Goal: Task Accomplishment & Management: Use online tool/utility

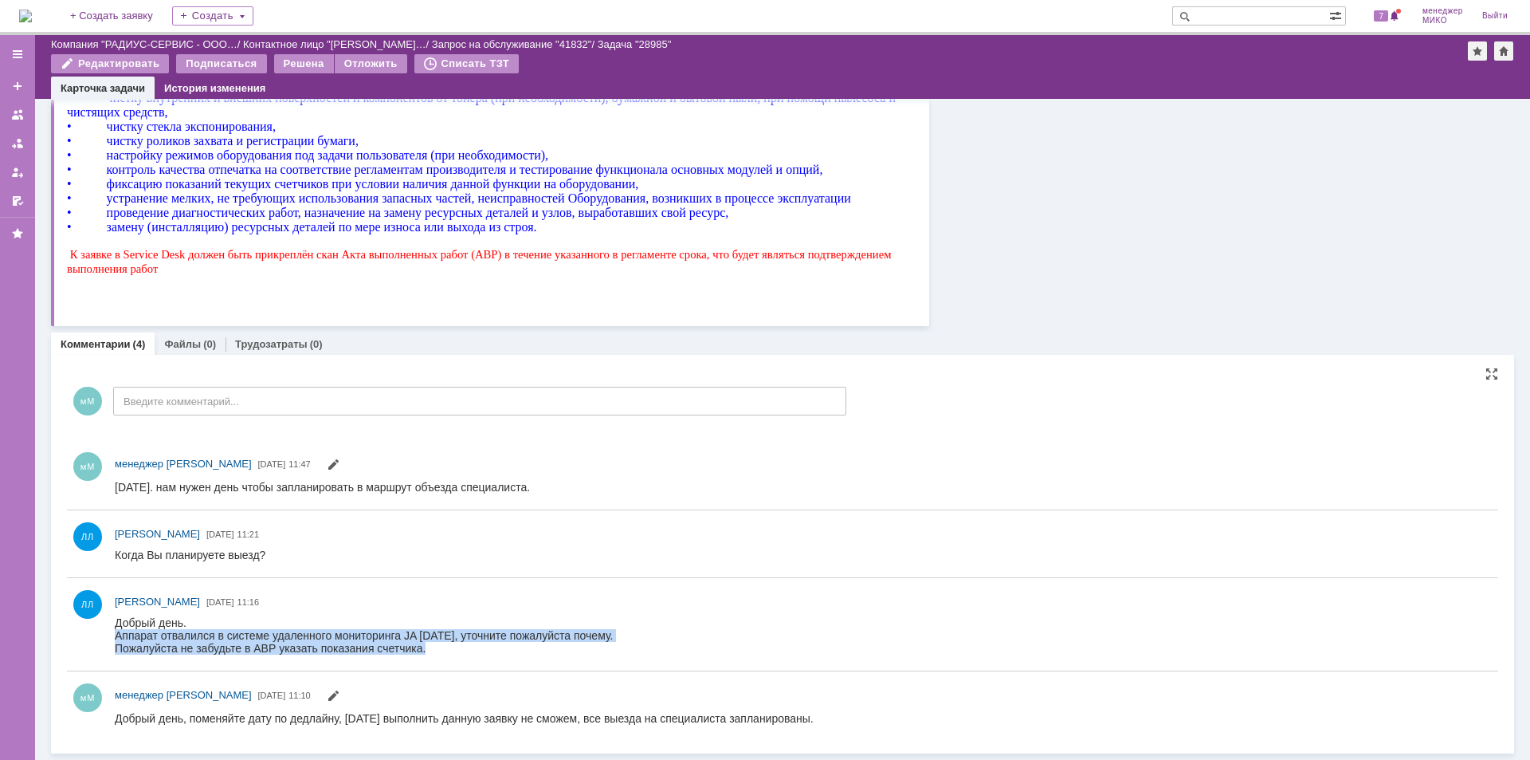
scroll to position [23, 0]
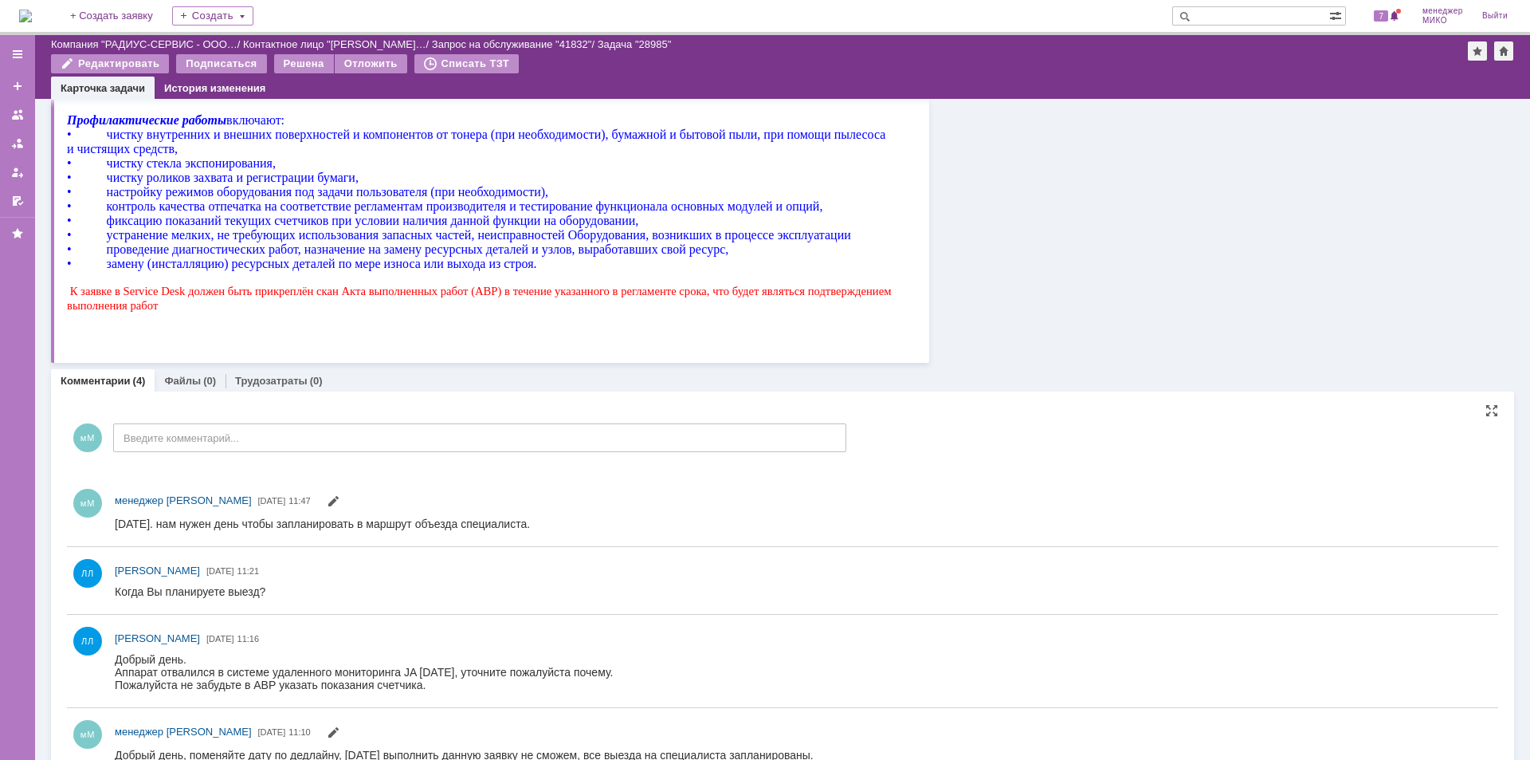
click at [196, 439] on input "Введите комментарий..." at bounding box center [479, 437] width 733 height 29
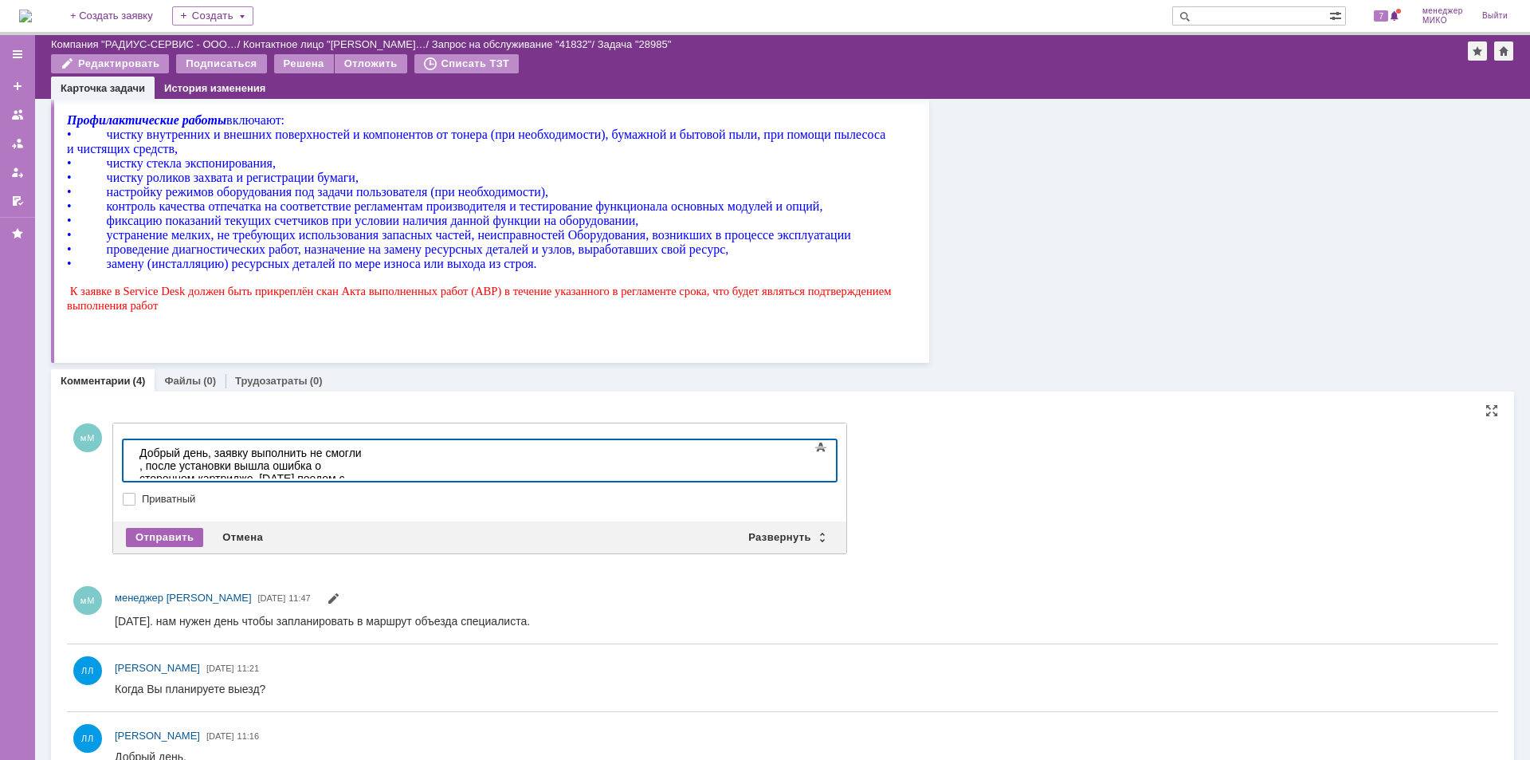
click at [159, 529] on div "Отправить" at bounding box center [164, 537] width 77 height 19
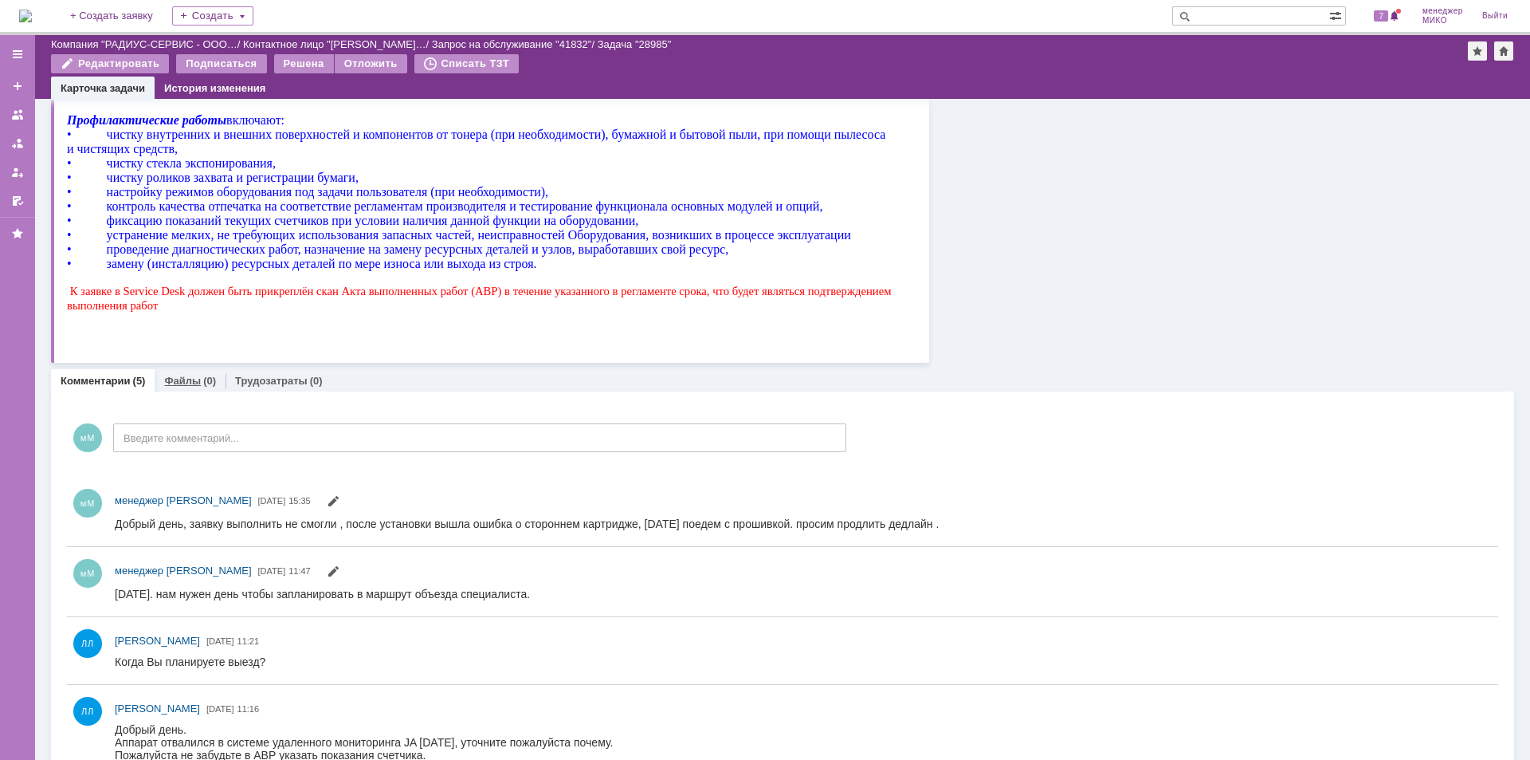
click at [184, 385] on link "Файлы" at bounding box center [182, 381] width 37 height 12
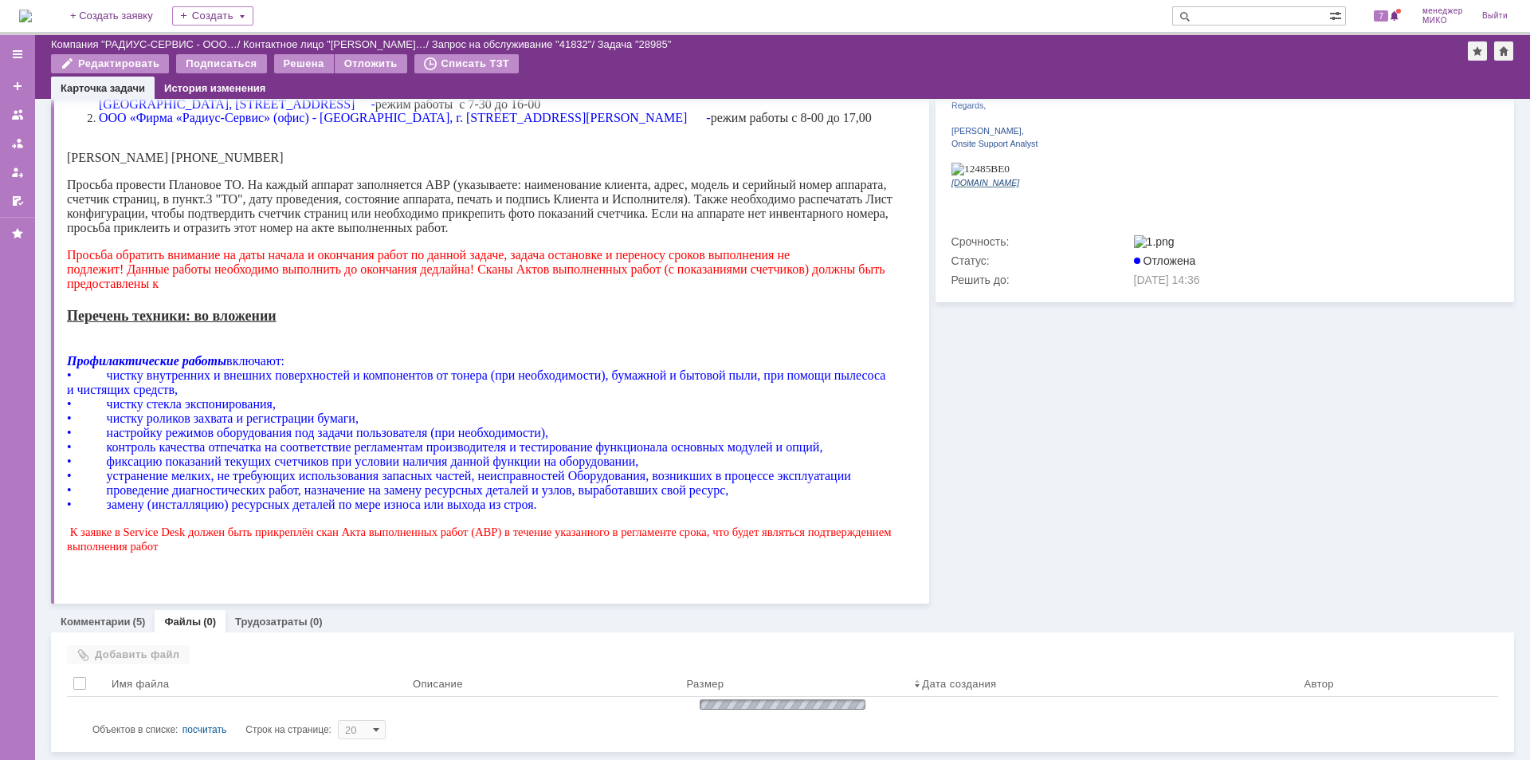
scroll to position [300, 0]
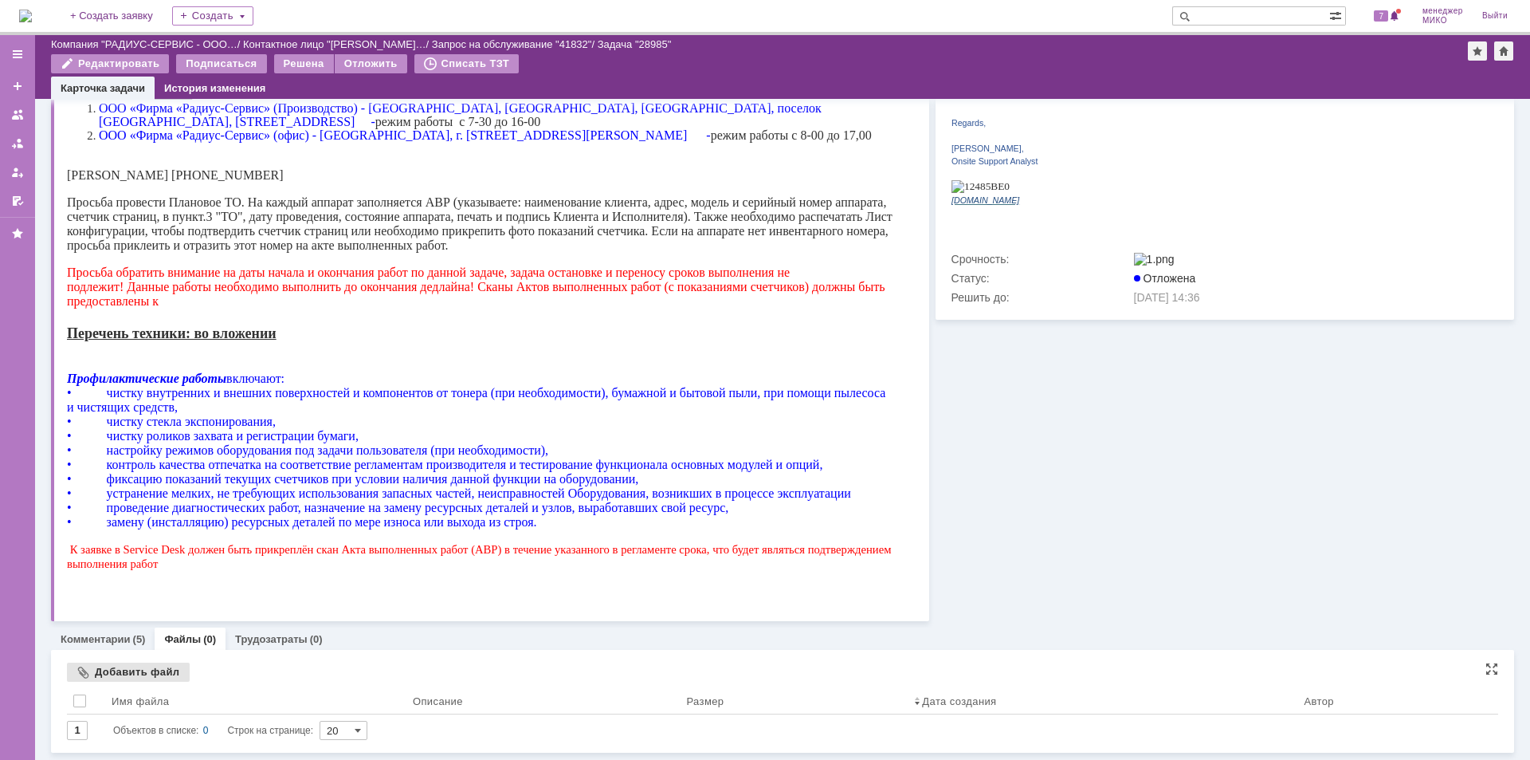
click at [149, 677] on div "Добавить файл" at bounding box center [128, 671] width 123 height 19
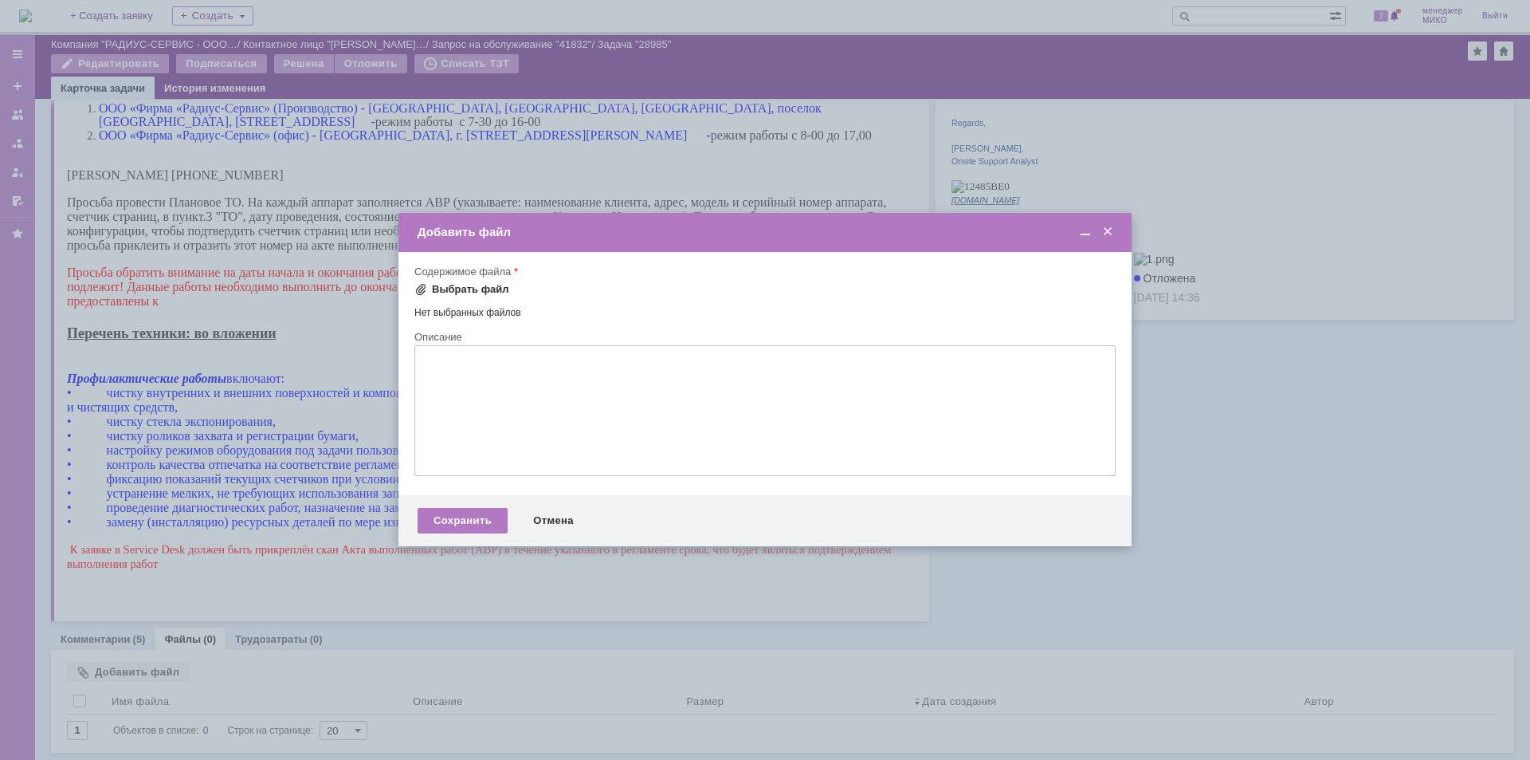
click at [434, 292] on div "Выбрать файл" at bounding box center [470, 289] width 77 height 13
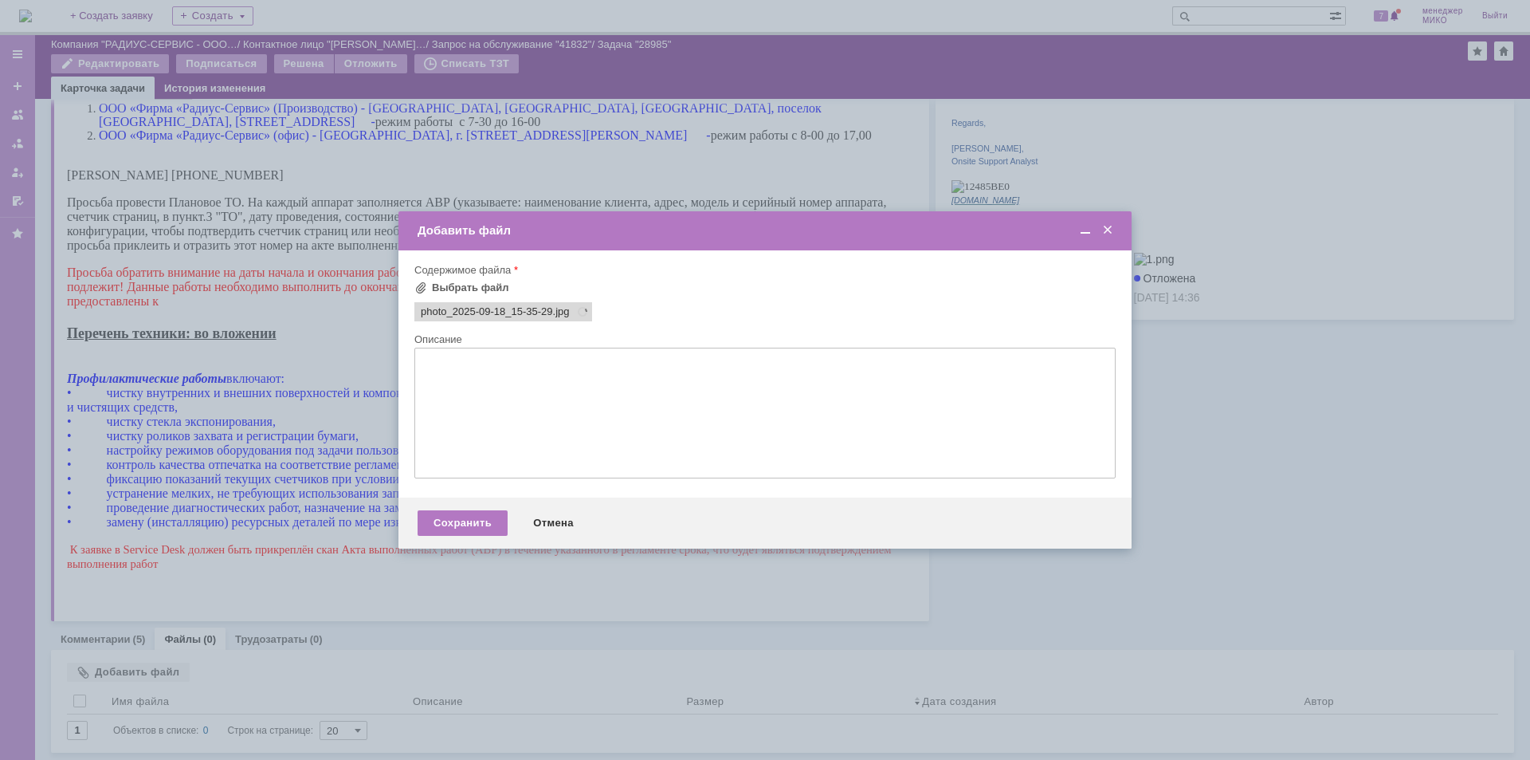
scroll to position [0, 0]
click at [471, 524] on div "Сохранить" at bounding box center [463, 523] width 90 height 26
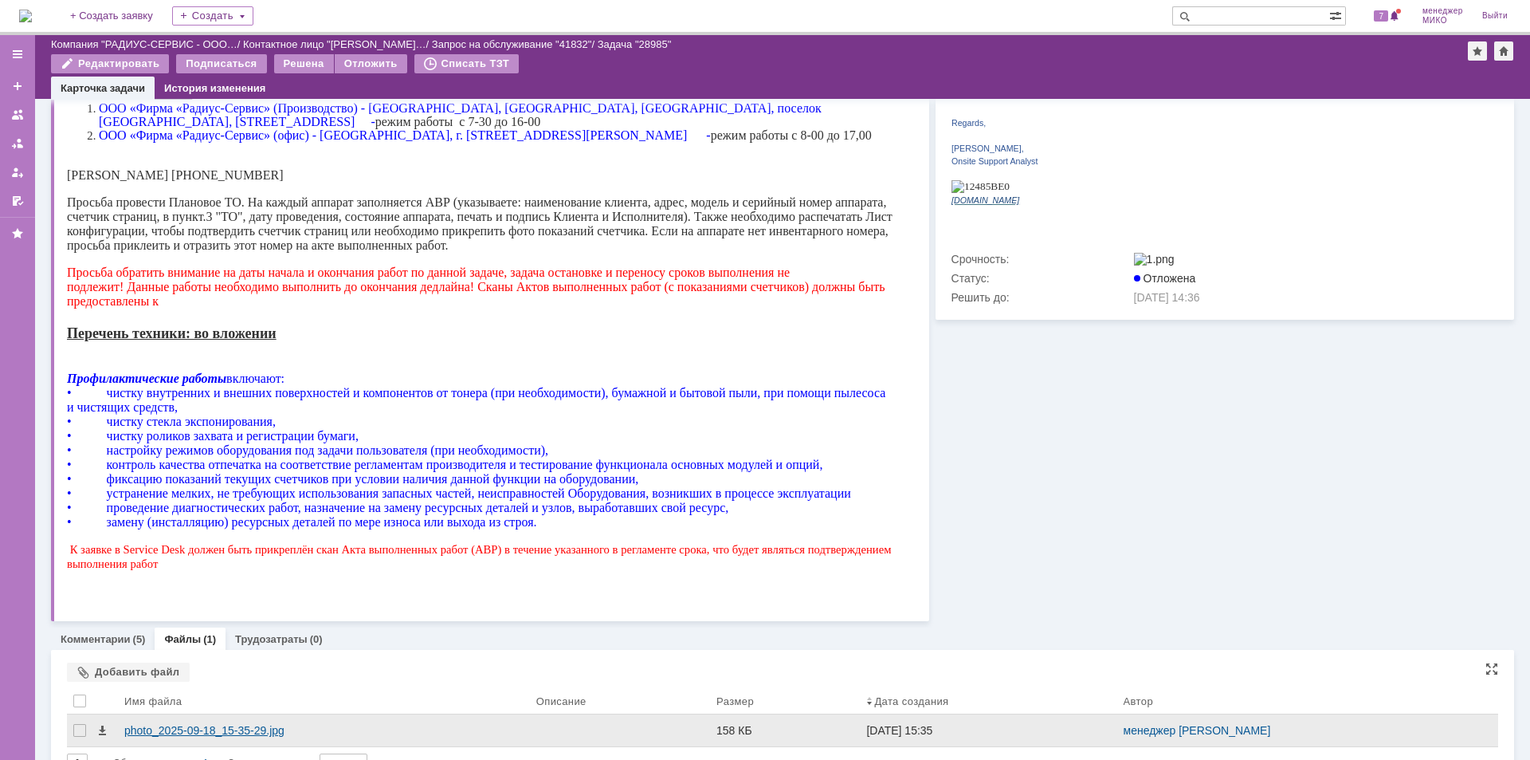
click at [210, 730] on div "photo_2025-09-18_15-35-29.jpg" at bounding box center [323, 730] width 399 height 13
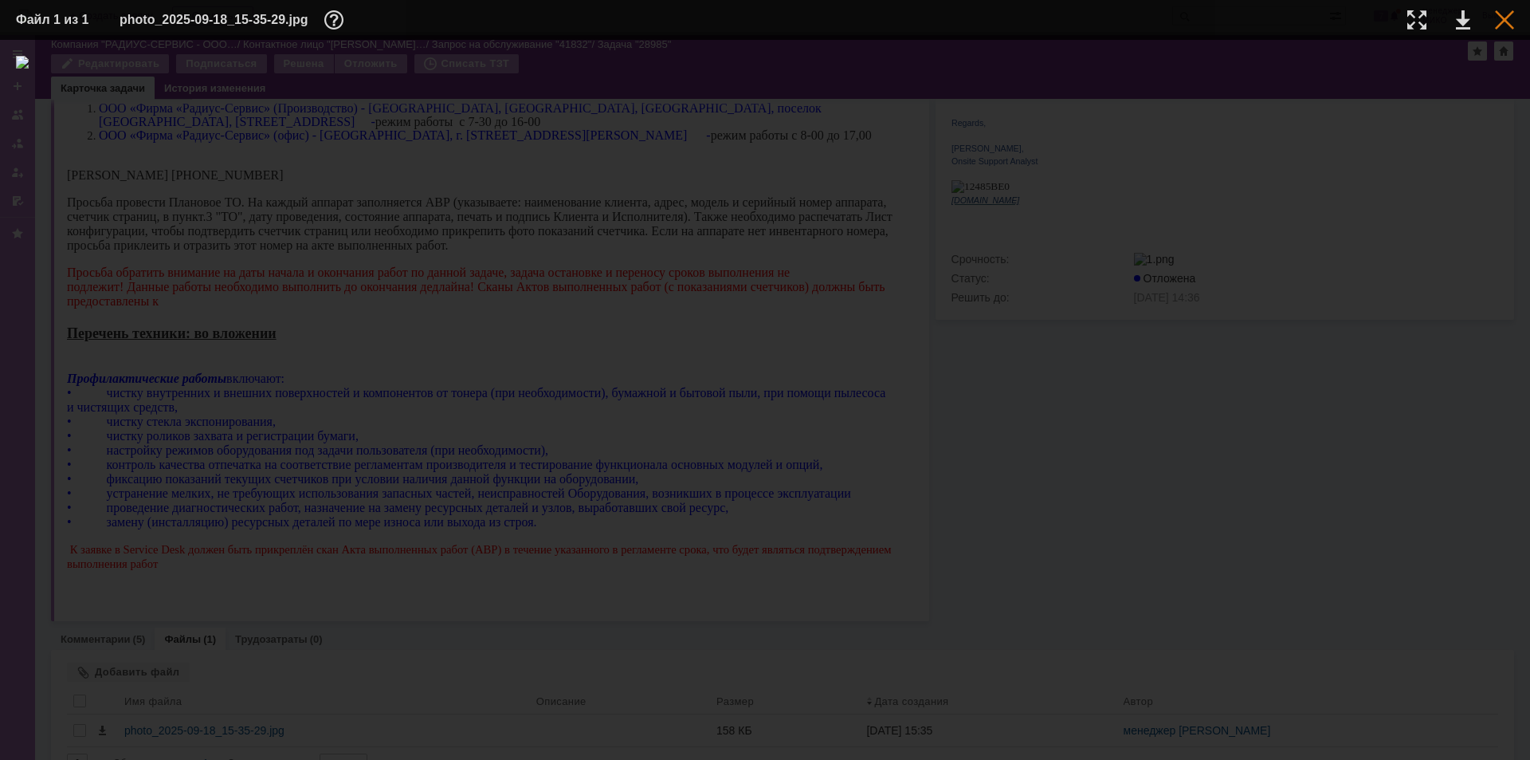
click at [1513, 20] on div at bounding box center [1504, 19] width 19 height 19
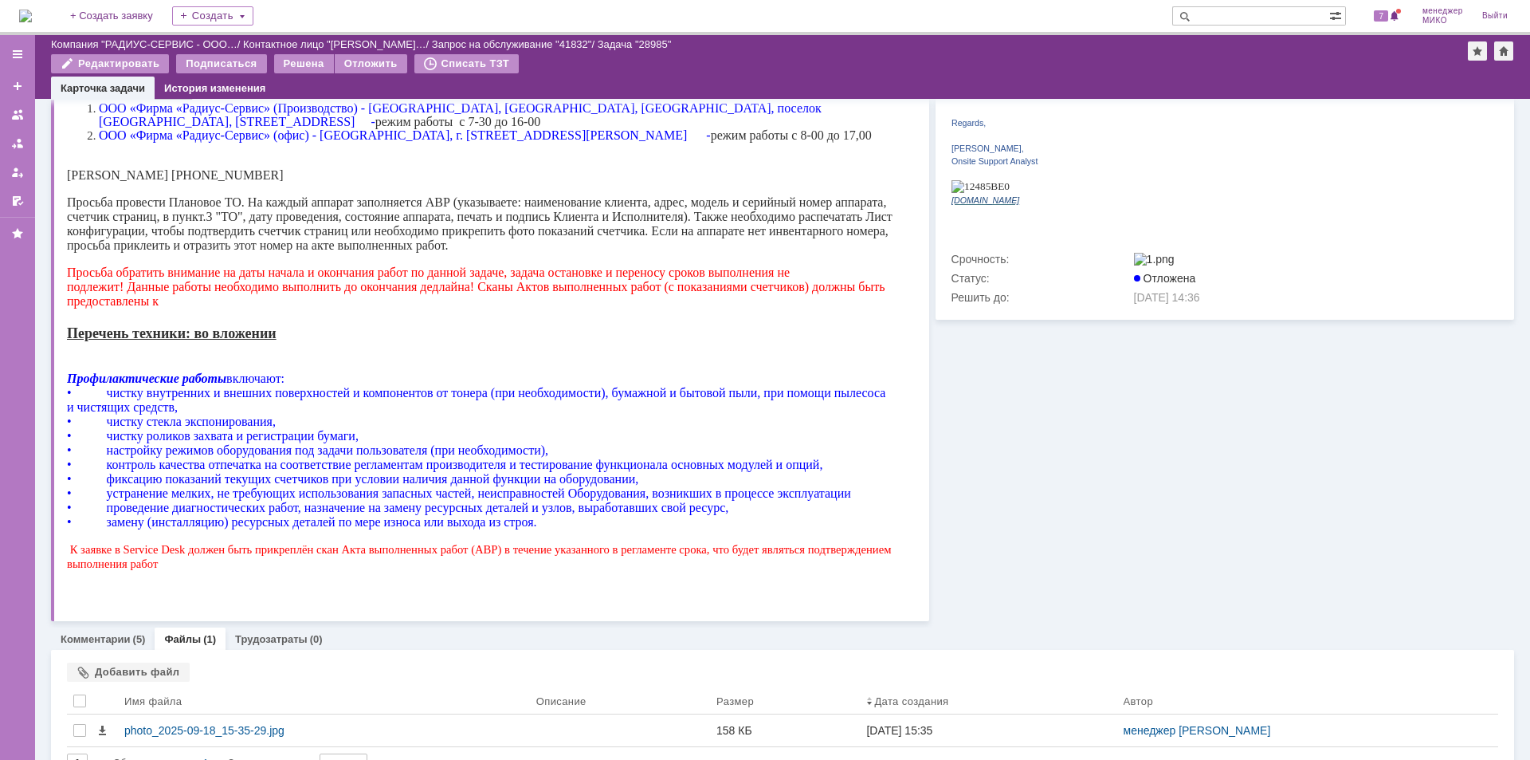
scroll to position [332, 0]
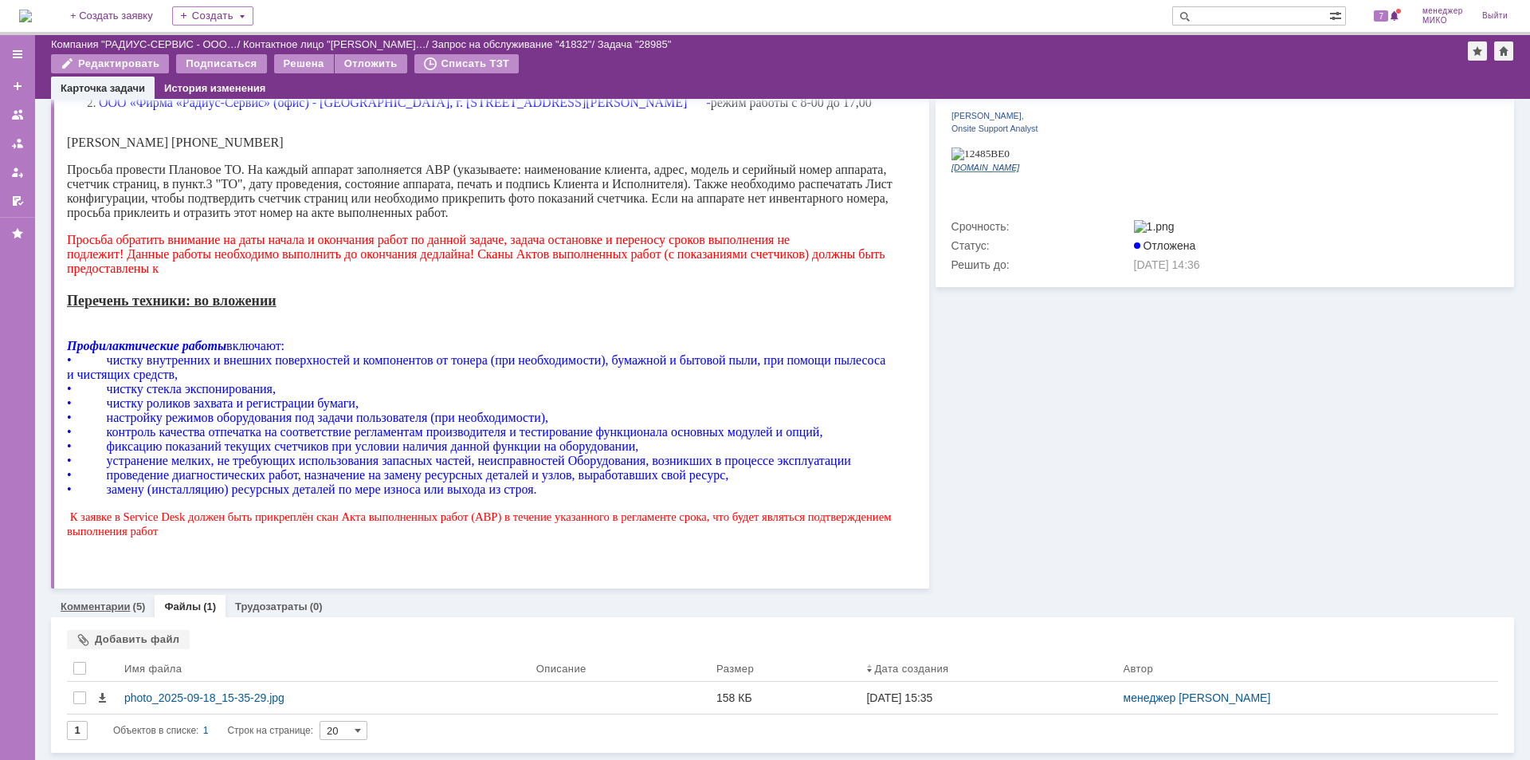
click at [116, 604] on link "Комментарии" at bounding box center [96, 606] width 70 height 12
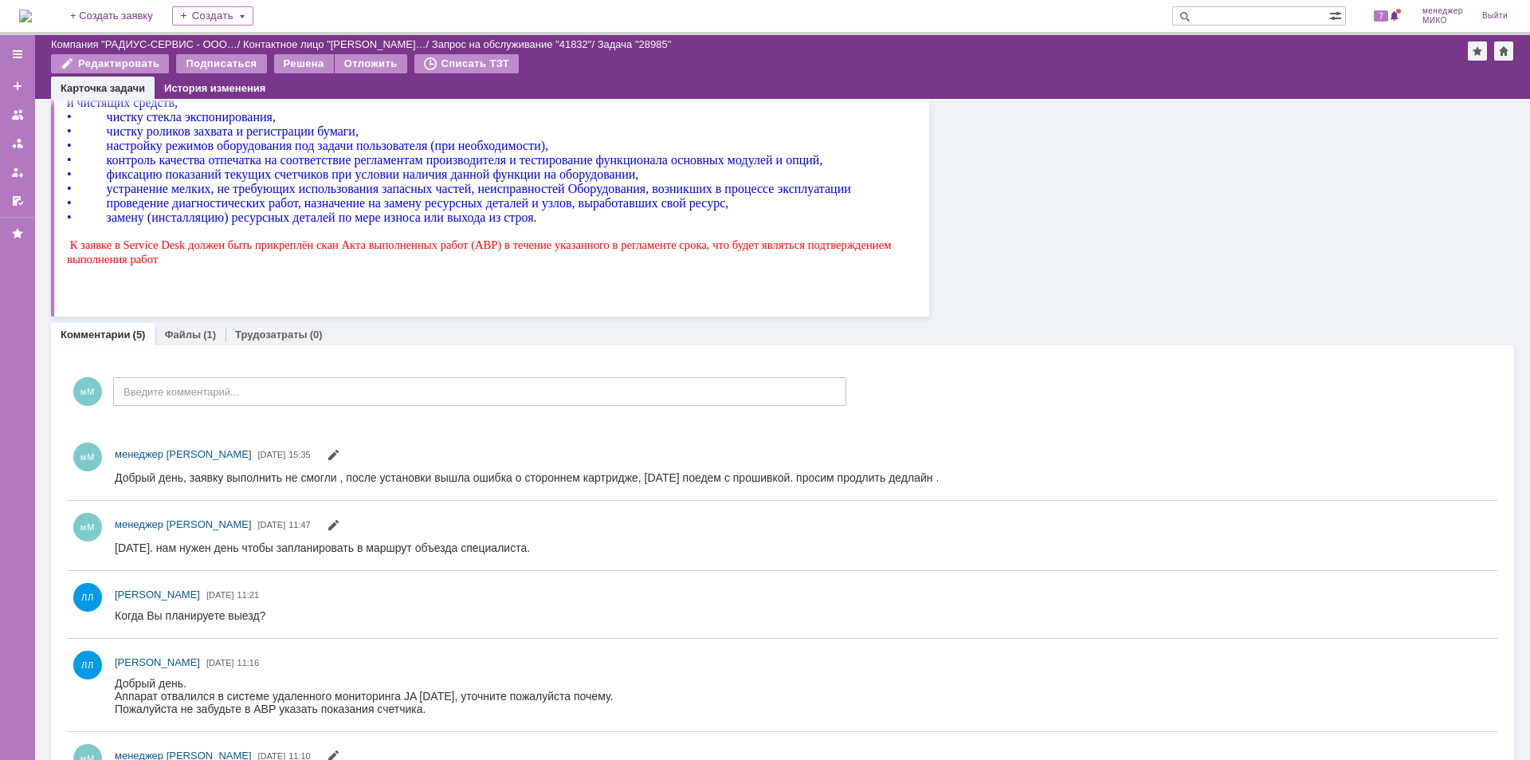
scroll to position [638, 0]
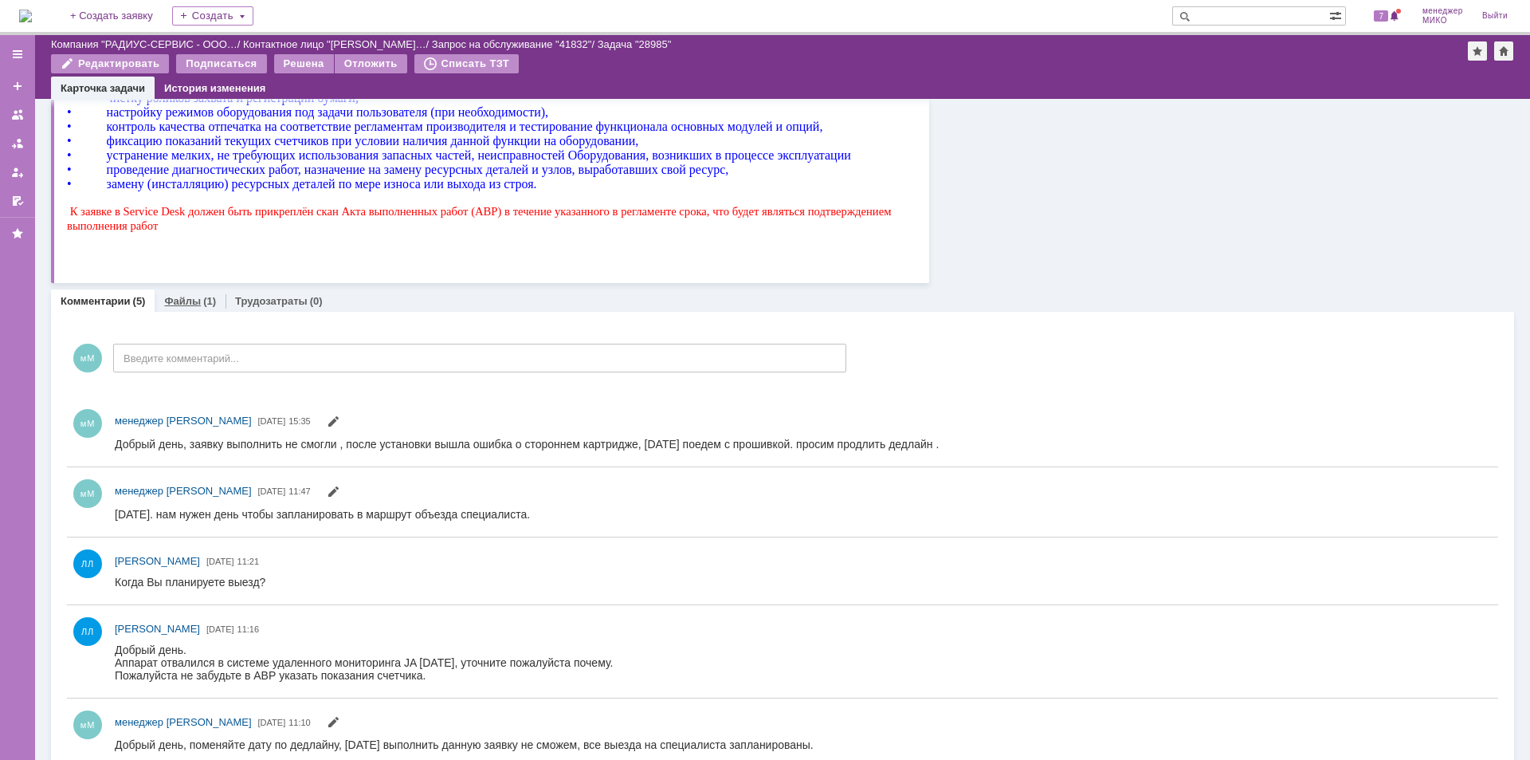
click at [192, 296] on link "Файлы" at bounding box center [182, 301] width 37 height 12
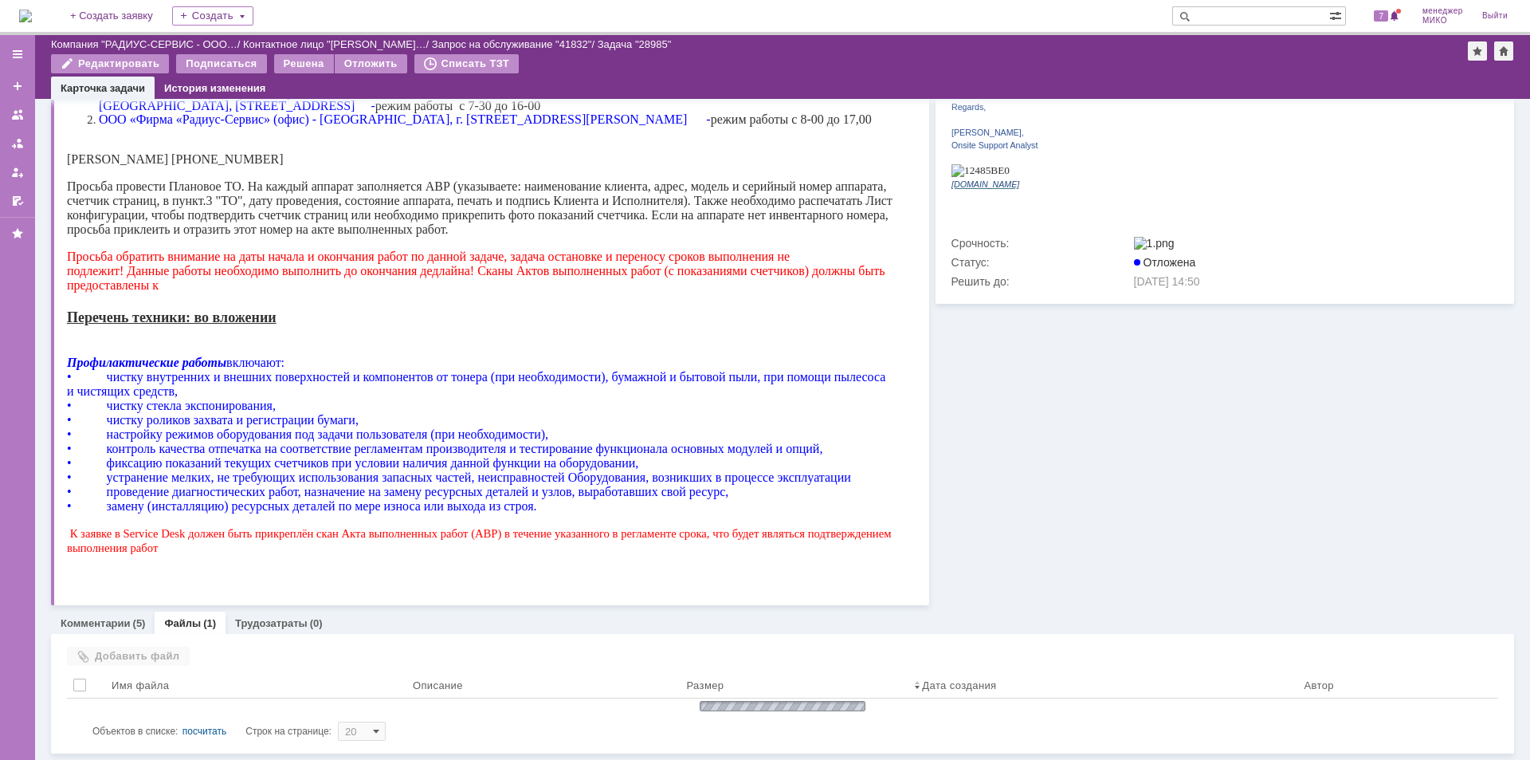
scroll to position [332, 0]
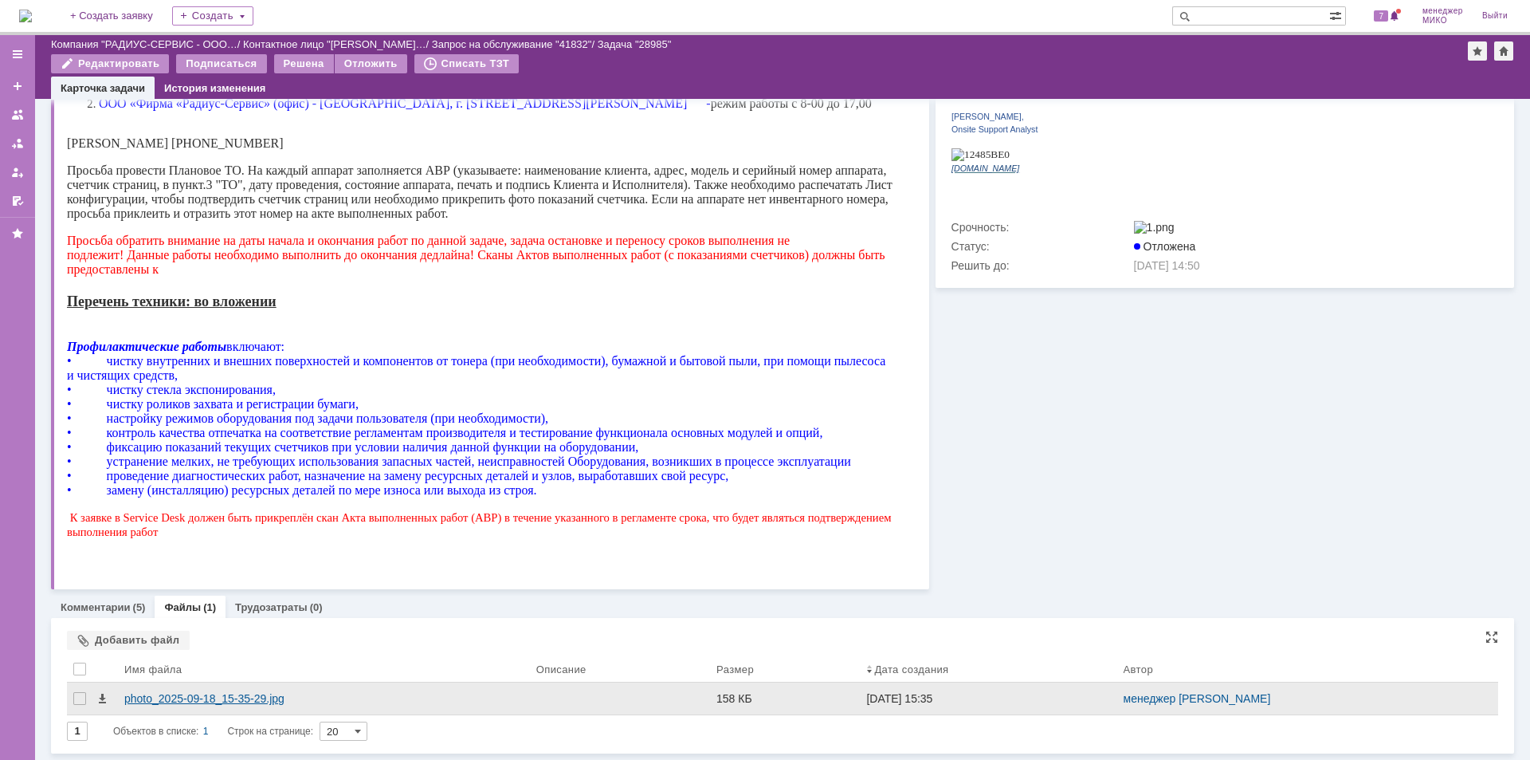
click at [231, 690] on div "photo_2025-09-18_15-35-29.jpg" at bounding box center [324, 698] width 412 height 32
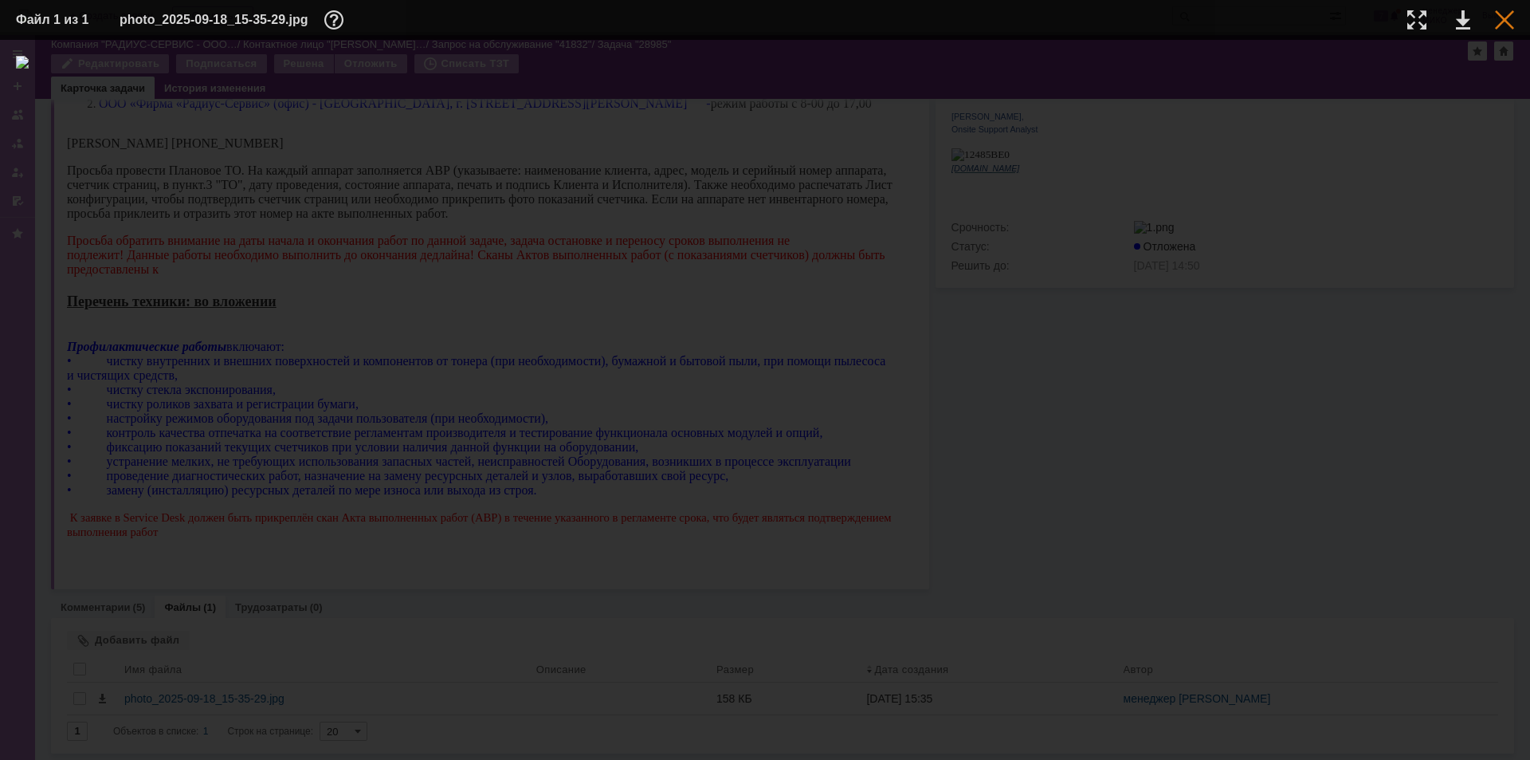
click at [1503, 18] on div at bounding box center [1504, 19] width 19 height 19
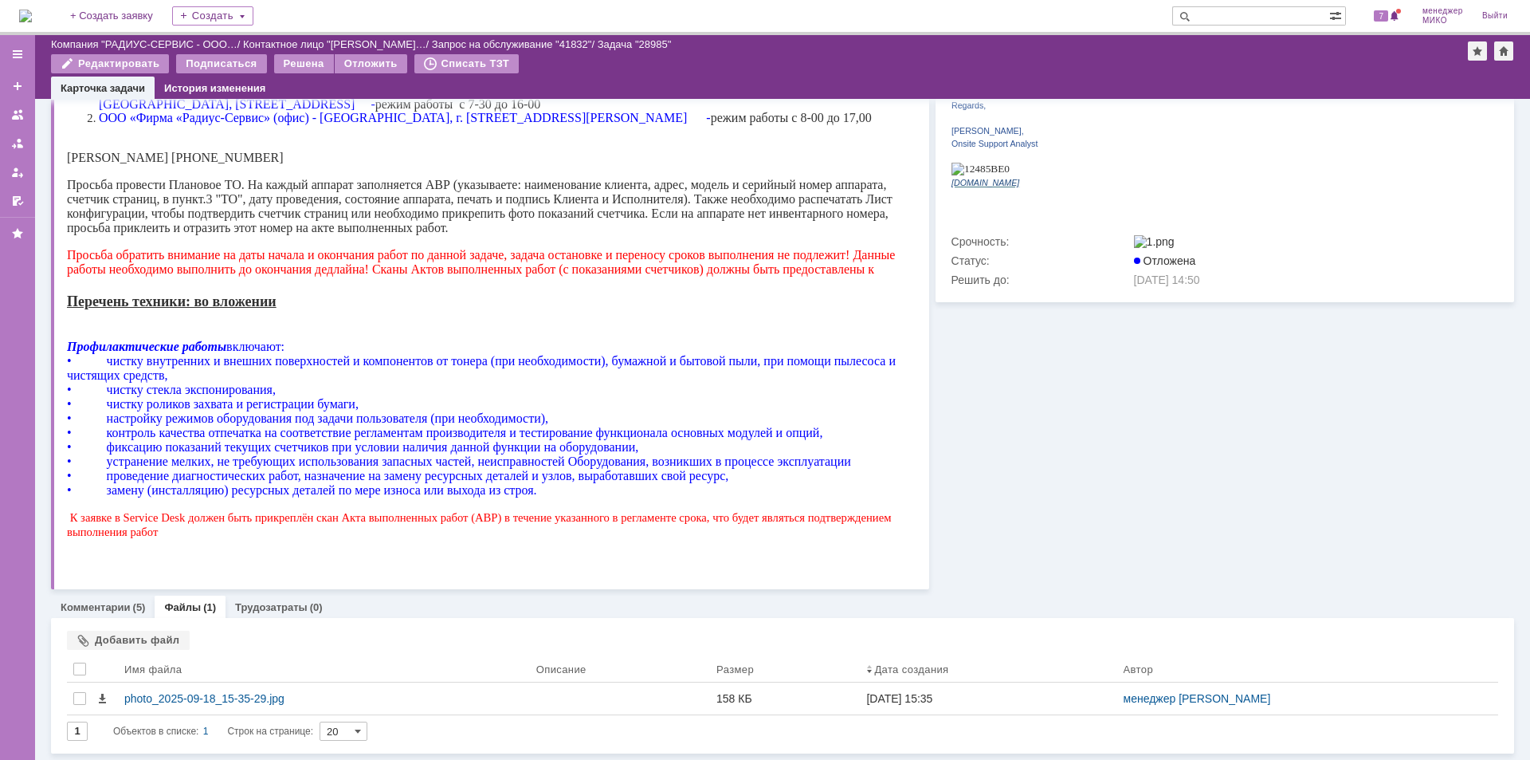
scroll to position [318, 0]
